Goal: Transaction & Acquisition: Purchase product/service

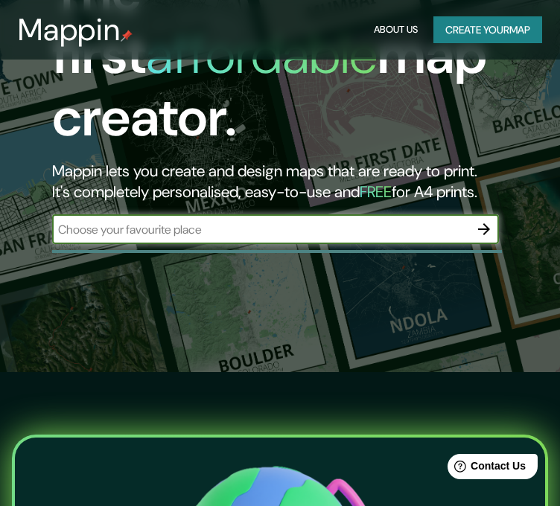
scroll to position [134, 0]
click at [464, 34] on button "Create your map" at bounding box center [487, 30] width 109 height 28
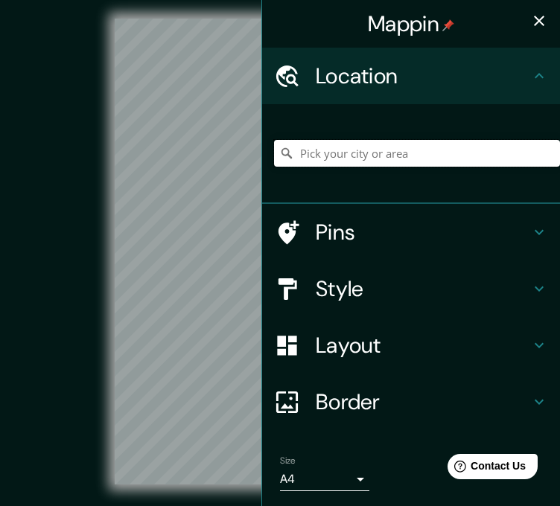
click at [398, 156] on input "Pick your city or area" at bounding box center [417, 153] width 286 height 27
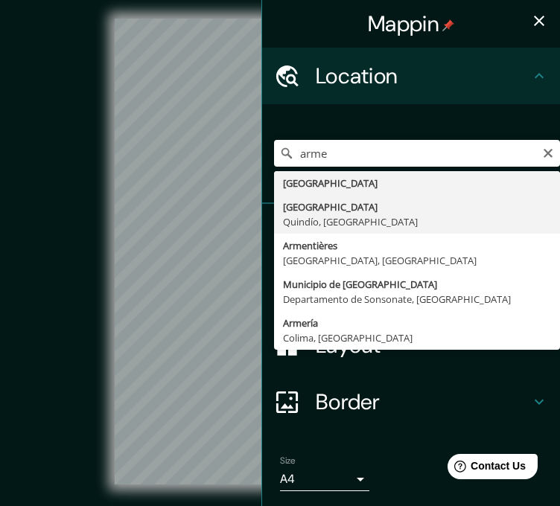
type input "[GEOGRAPHIC_DATA], [GEOGRAPHIC_DATA], [GEOGRAPHIC_DATA]"
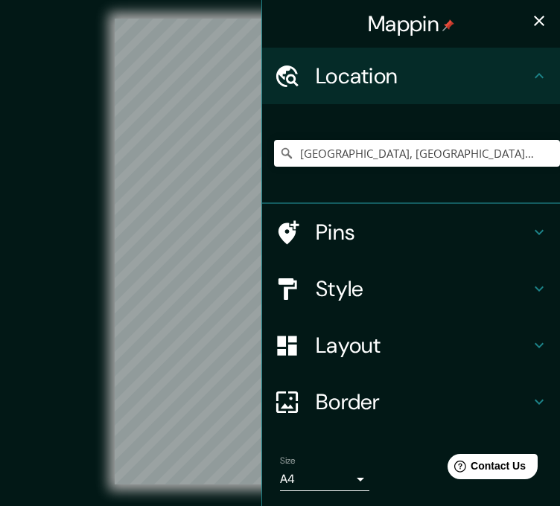
click at [42, 231] on div "© Mapbox © OpenStreetMap Improve this map" at bounding box center [280, 251] width 504 height 455
click at [534, 18] on icon "button" at bounding box center [539, 21] width 10 height 10
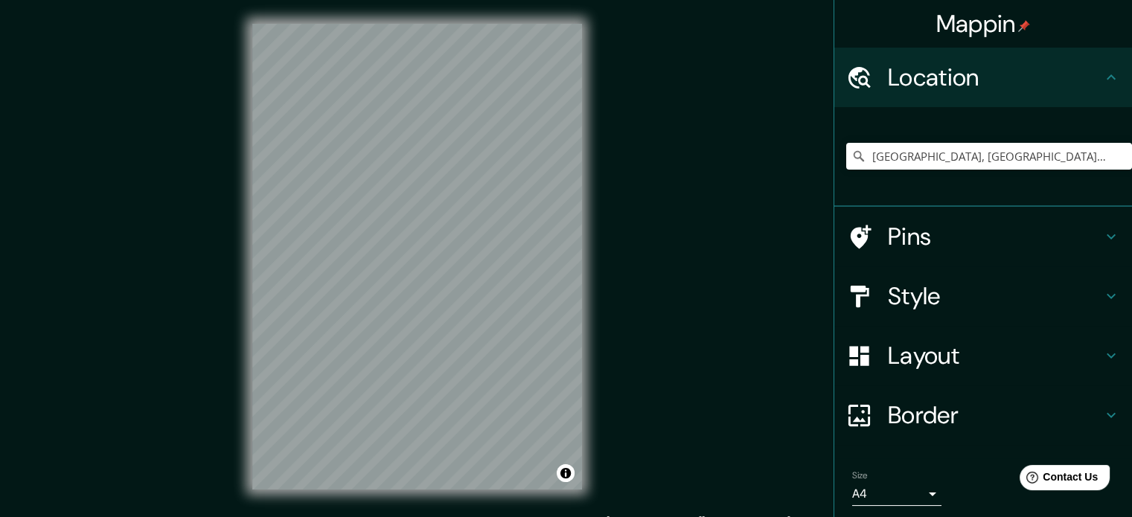
click at [570, 223] on h4 "Pins" at bounding box center [995, 237] width 214 height 30
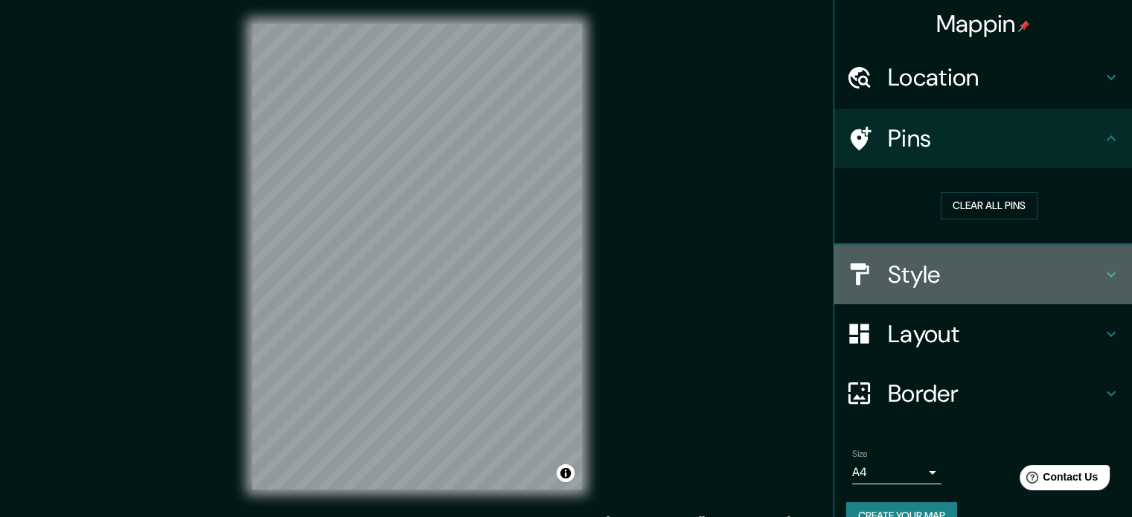
click at [570, 268] on h4 "Style" at bounding box center [995, 275] width 214 height 30
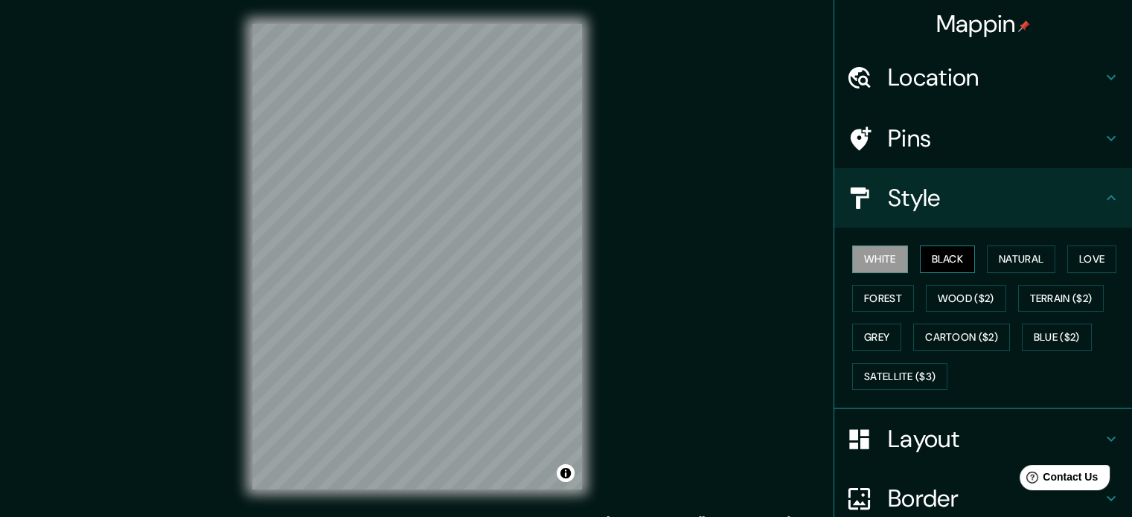
click at [570, 257] on button "Black" at bounding box center [948, 260] width 56 height 28
click at [570, 250] on button "Natural" at bounding box center [1021, 260] width 68 height 28
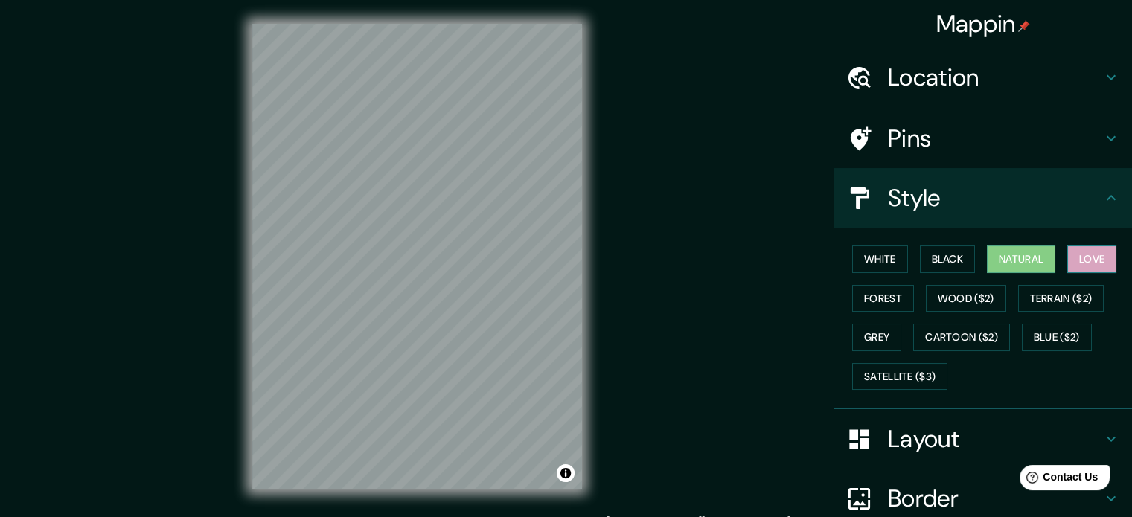
click at [570, 254] on button "Love" at bounding box center [1091, 260] width 49 height 28
click at [570, 302] on button "Forest" at bounding box center [883, 299] width 62 height 28
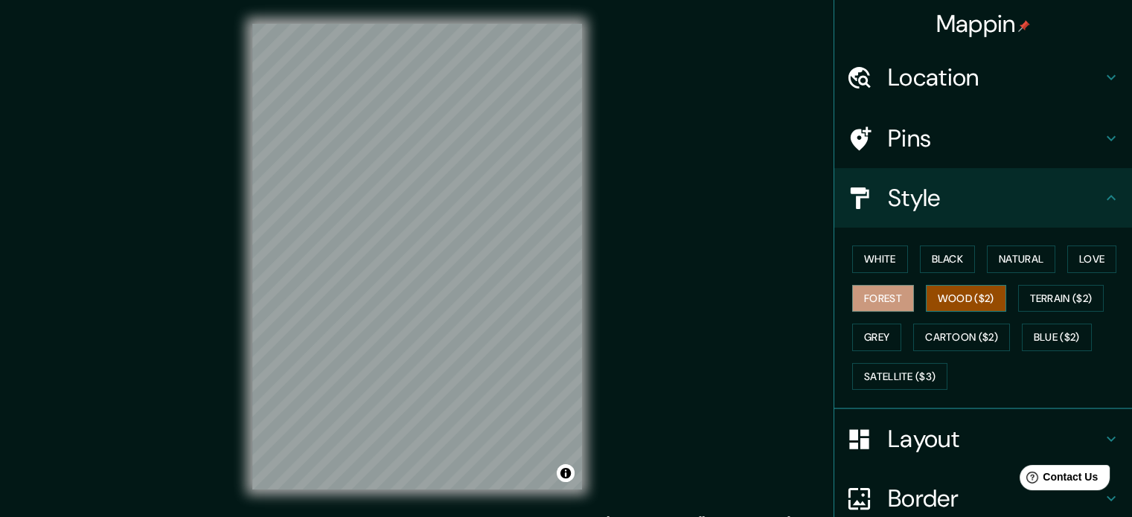
click at [570, 297] on button "Wood ($2)" at bounding box center [966, 299] width 80 height 28
click at [570, 300] on button "Forest" at bounding box center [883, 299] width 62 height 28
click at [570, 292] on button "Wood ($2)" at bounding box center [966, 299] width 80 height 28
click at [570, 291] on button "Terrain ($2)" at bounding box center [1061, 299] width 86 height 28
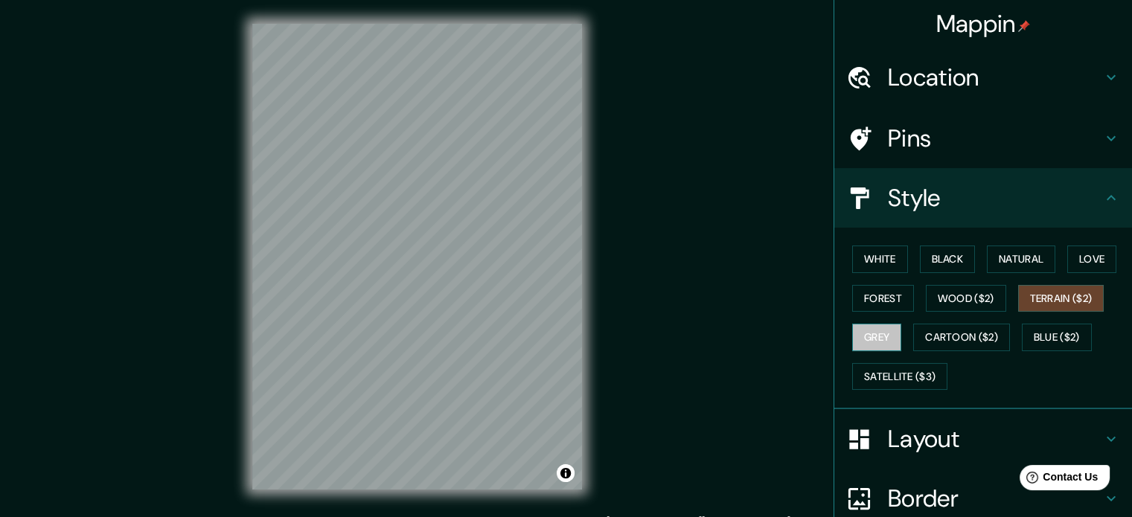
click at [570, 336] on button "Grey" at bounding box center [876, 338] width 49 height 28
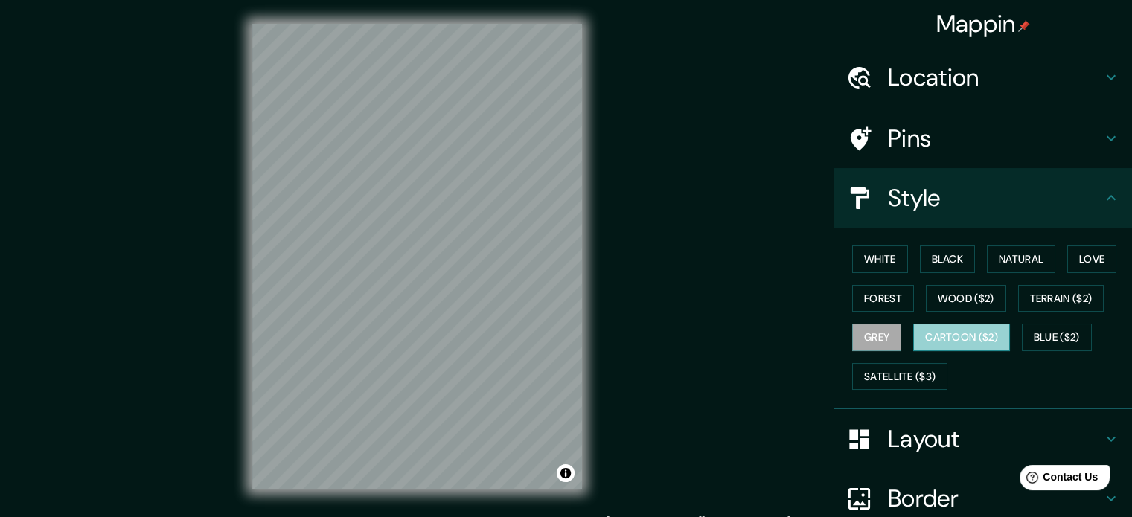
click at [570, 332] on button "Cartoon ($2)" at bounding box center [961, 338] width 97 height 28
click at [570, 309] on button "Forest" at bounding box center [883, 299] width 62 height 28
